Goal: Find specific page/section: Find specific page/section

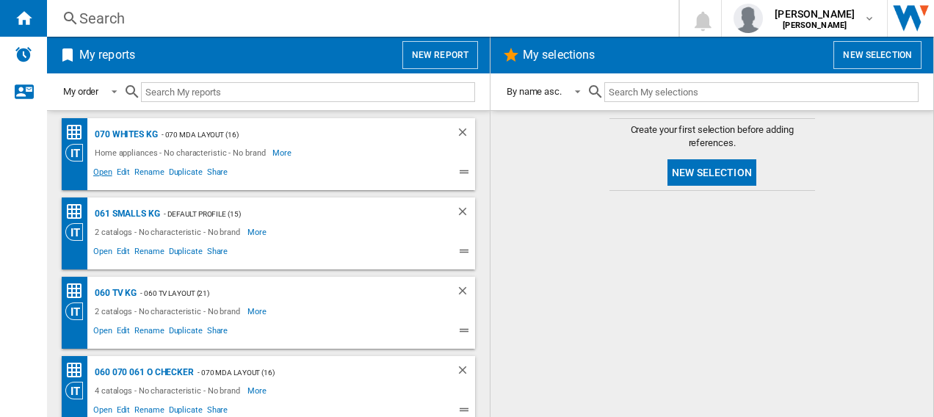
click at [105, 170] on span "Open" at bounding box center [102, 174] width 23 height 18
click at [99, 253] on span "Open" at bounding box center [102, 253] width 23 height 18
click at [104, 329] on span "Open" at bounding box center [102, 333] width 23 height 18
